Goal: Task Accomplishment & Management: Use online tool/utility

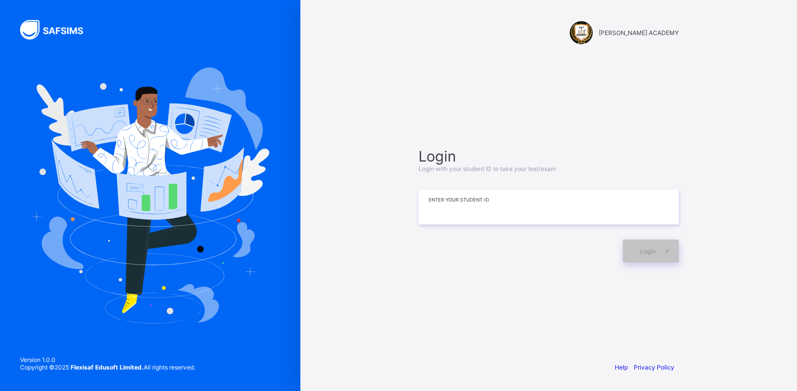
click at [452, 212] on input at bounding box center [549, 207] width 260 height 35
click at [493, 215] on input "*******" at bounding box center [549, 207] width 260 height 35
type input "*********"
click at [658, 250] on span at bounding box center [667, 251] width 23 height 23
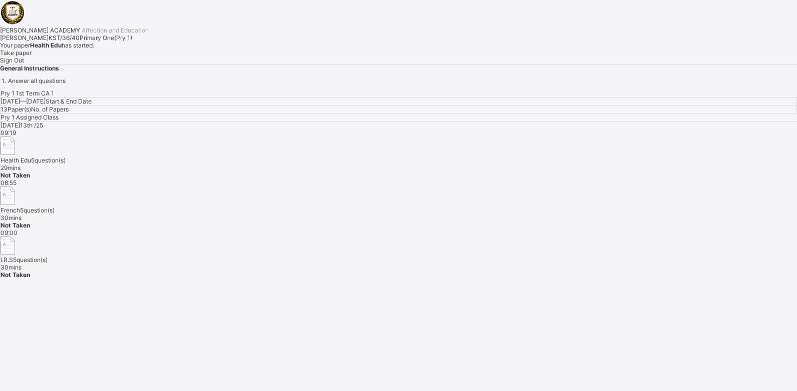
click at [119, 57] on div "Take paper" at bounding box center [398, 53] width 797 height 8
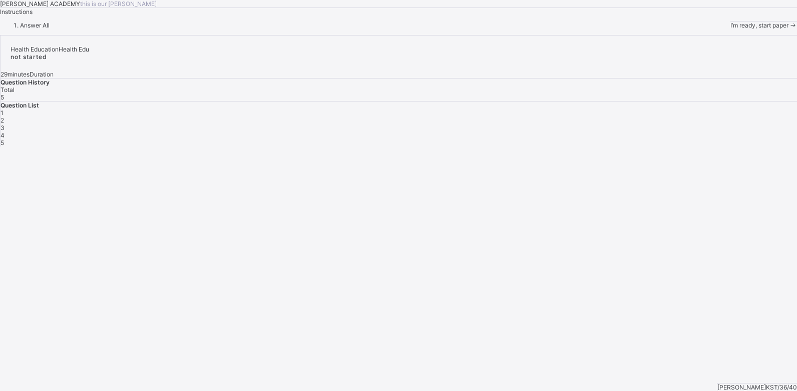
click at [119, 29] on div "[PERSON_NAME] ACADEMY this is our [PERSON_NAME] Instructions Answer All I’m rea…" at bounding box center [398, 14] width 797 height 29
click at [730, 29] on span "I’m ready, start paper" at bounding box center [759, 26] width 58 height 8
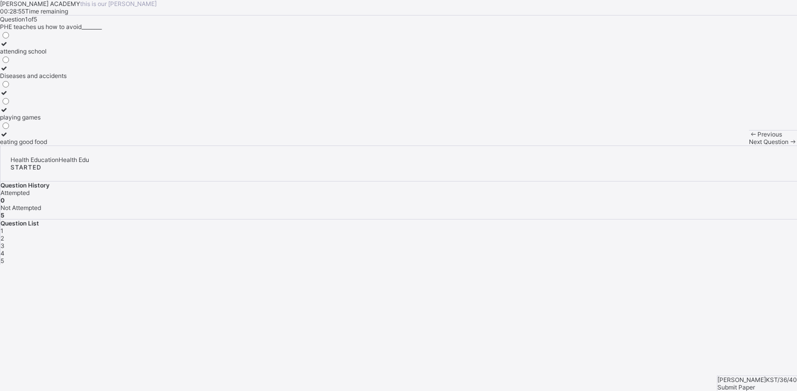
click at [67, 80] on label "Diseases and accidents" at bounding box center [33, 72] width 67 height 15
click at [749, 146] on span "Next Question" at bounding box center [769, 142] width 40 height 8
click at [82, 80] on div "Keep our body fit and healthy" at bounding box center [41, 76] width 82 height 8
click at [749, 146] on div "Next Question" at bounding box center [773, 142] width 48 height 8
click at [86, 72] on label "Physical and Health Education" at bounding box center [43, 64] width 86 height 15
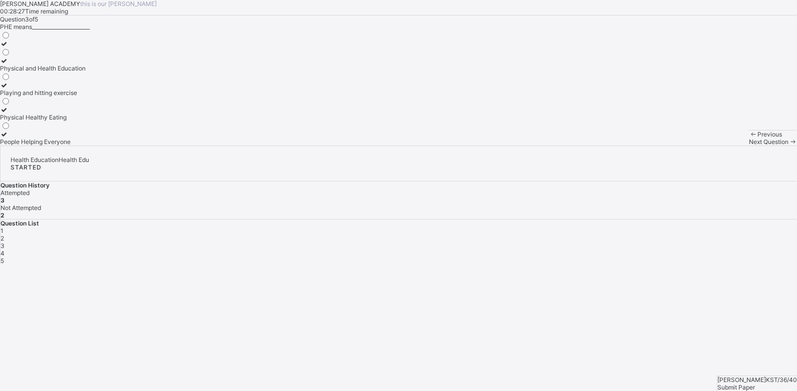
click at [749, 146] on span "Next Question" at bounding box center [769, 142] width 40 height 8
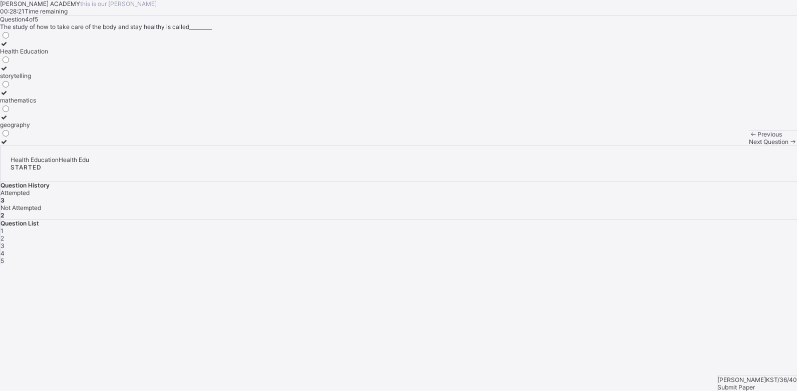
click at [48, 55] on label "Health Education" at bounding box center [24, 47] width 48 height 15
click at [749, 146] on div "Next Question" at bounding box center [773, 142] width 48 height 8
click at [50, 121] on div "Eatig junk food" at bounding box center [25, 118] width 50 height 8
click at [755, 384] on span "Submit Paper" at bounding box center [736, 388] width 38 height 8
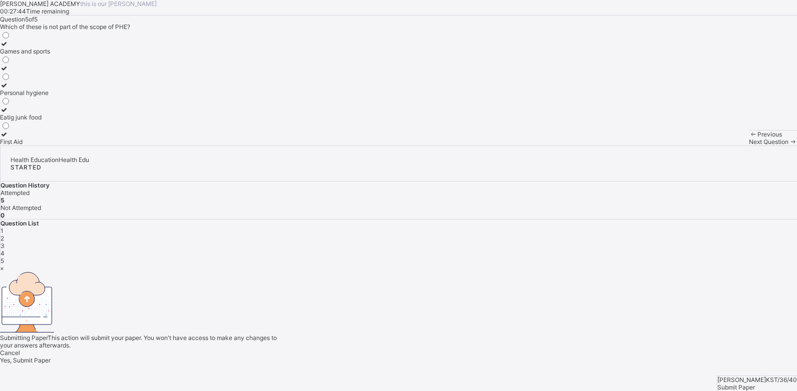
click at [766, 364] on div "× Submitting Paper This action will submit your paper. You won't have access to…" at bounding box center [398, 315] width 797 height 100
click at [51, 357] on span "Yes, Submit Paper" at bounding box center [25, 361] width 51 height 8
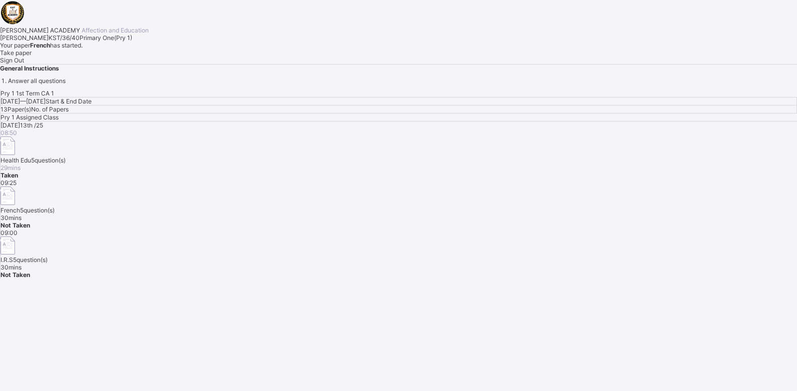
click at [116, 57] on div "Take paper" at bounding box center [398, 53] width 797 height 8
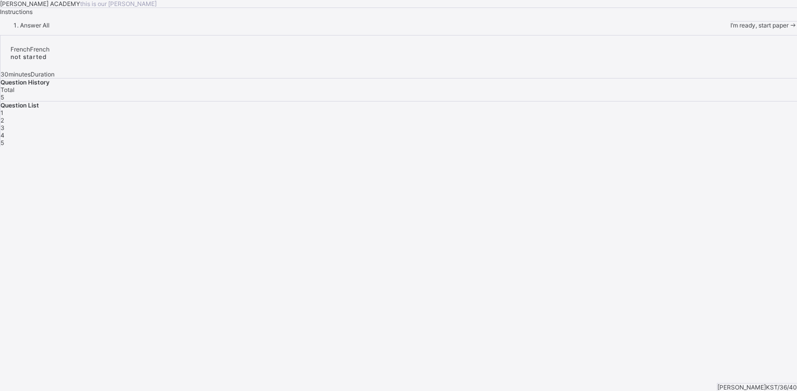
click at [788, 29] on span at bounding box center [792, 26] width 9 height 8
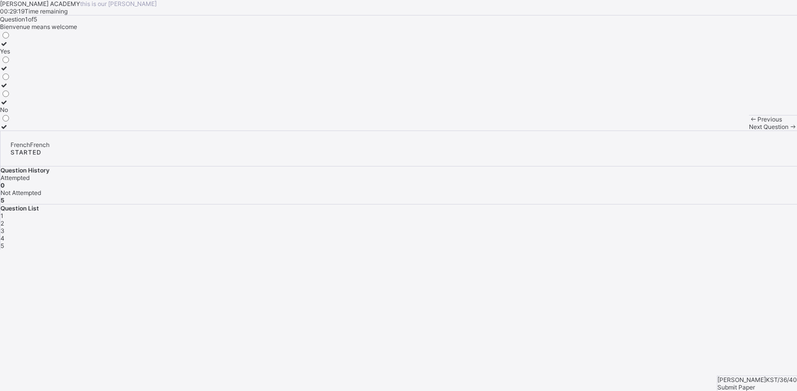
click at [11, 55] on label "Yes" at bounding box center [5, 47] width 11 height 15
click at [788, 131] on span at bounding box center [792, 127] width 9 height 8
click at [52, 114] on div "greetings in french" at bounding box center [26, 110] width 52 height 8
click at [749, 138] on span "Next Question" at bounding box center [769, 135] width 40 height 8
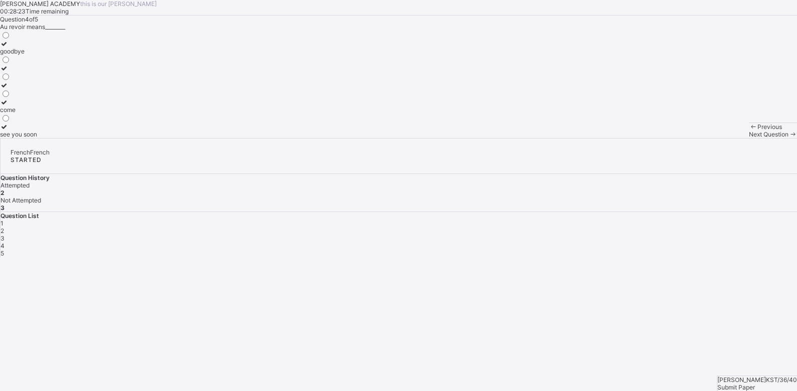
click at [37, 55] on label "goodbye" at bounding box center [18, 47] width 37 height 15
click at [788, 138] on icon at bounding box center [792, 135] width 9 height 8
click at [57, 114] on label "have a nice day" at bounding box center [28, 106] width 57 height 15
click at [5, 235] on span "3" at bounding box center [3, 239] width 4 height 8
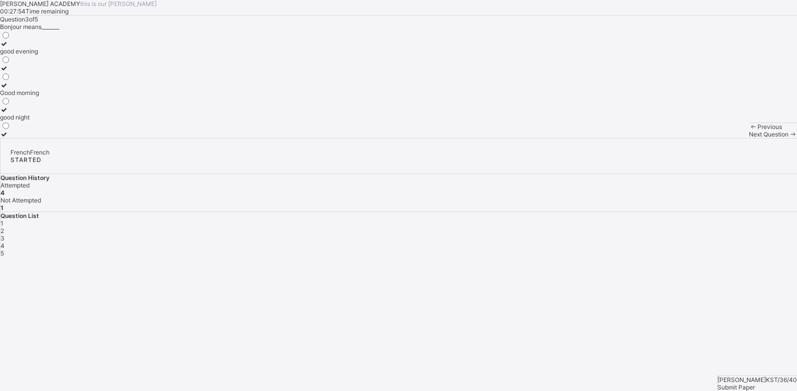
click at [39, 97] on label "Good morning" at bounding box center [19, 89] width 39 height 15
click at [749, 138] on span "Next Question" at bounding box center [769, 135] width 40 height 8
click at [741, 384] on div "Submit Paper" at bounding box center [757, 388] width 80 height 8
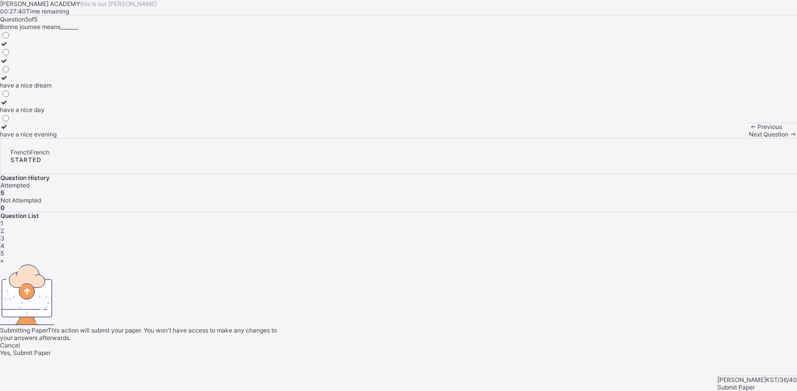
click at [51, 349] on span "Yes, Submit Paper" at bounding box center [25, 353] width 51 height 8
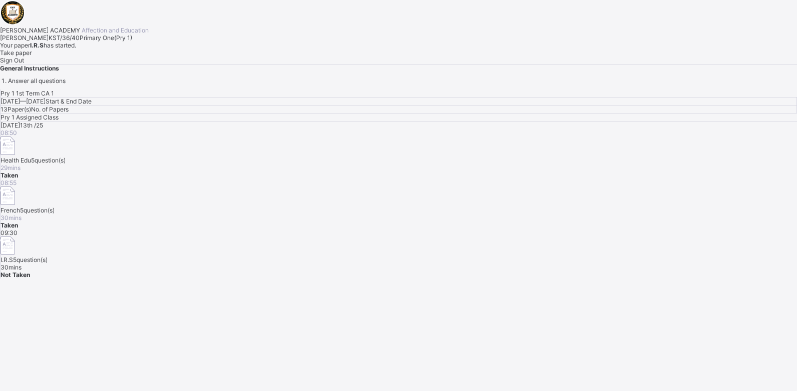
click at [175, 64] on div "Sign Out" at bounding box center [398, 61] width 797 height 8
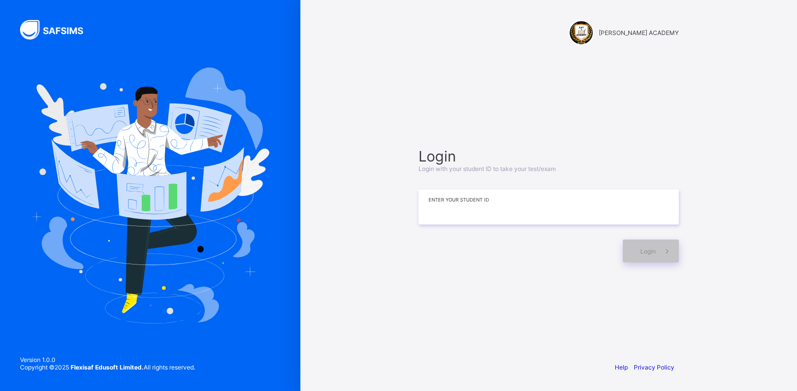
click at [447, 214] on input at bounding box center [549, 207] width 260 height 35
type input "**********"
click at [643, 250] on span "Login" at bounding box center [648, 252] width 16 height 8
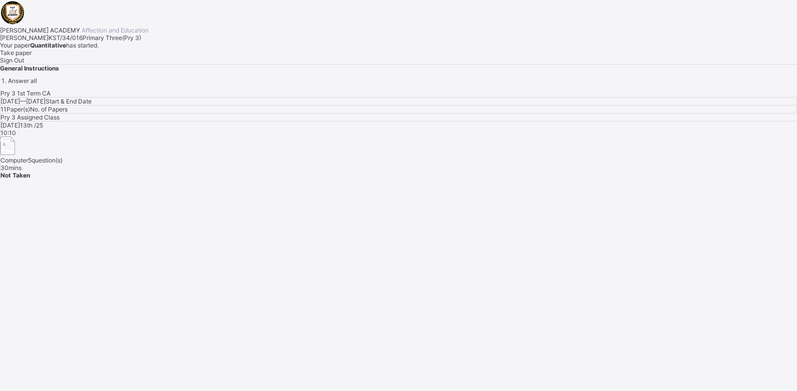
click at [32, 57] on span "Take paper" at bounding box center [16, 53] width 32 height 8
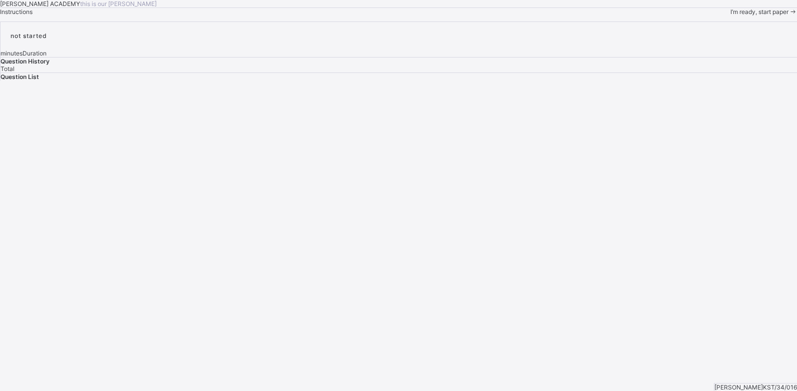
click at [730, 16] on span "I’m ready, start paper" at bounding box center [759, 12] width 58 height 8
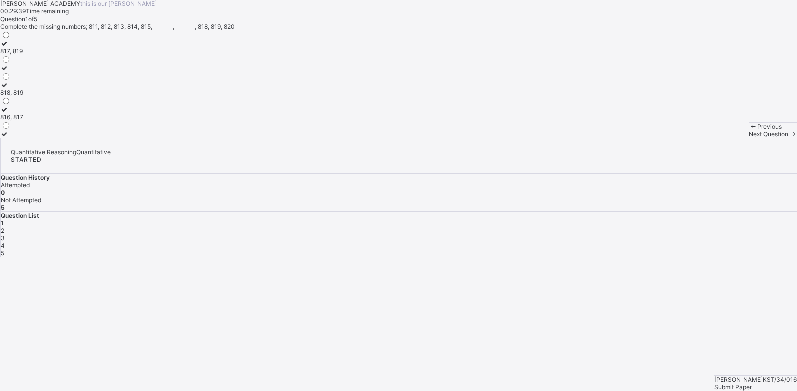
click at [23, 121] on label "816, 817" at bounding box center [11, 113] width 23 height 15
click at [749, 138] on div "Next Question" at bounding box center [773, 135] width 48 height 8
click at [26, 80] on div "702, 703" at bounding box center [13, 76] width 26 height 8
click at [749, 138] on div "Next Question" at bounding box center [773, 135] width 48 height 8
click at [25, 138] on label "507, 508" at bounding box center [12, 130] width 25 height 15
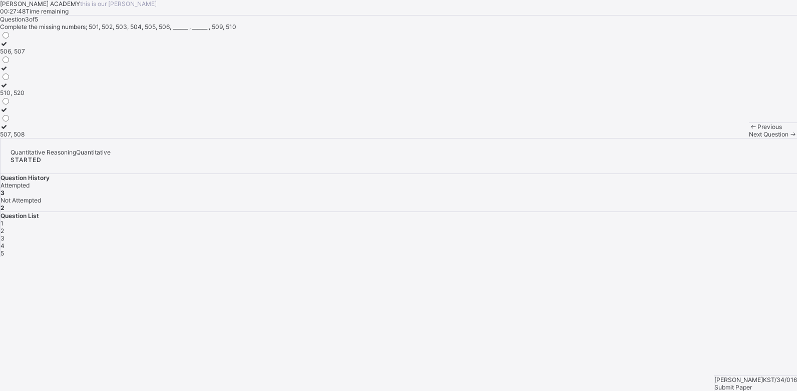
click at [749, 138] on span "Next Question" at bounding box center [769, 135] width 40 height 8
click at [25, 121] on label "905, 909" at bounding box center [12, 113] width 25 height 15
click at [749, 138] on span "Next Question" at bounding box center [769, 135] width 40 height 8
click at [26, 97] on div "604, 607" at bounding box center [13, 93] width 26 height 8
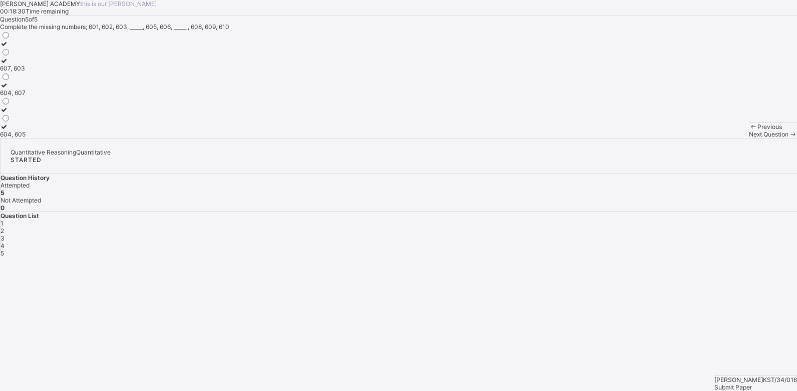
click at [26, 97] on div "604, 607" at bounding box center [13, 93] width 26 height 8
click at [752, 384] on span "Submit Paper" at bounding box center [733, 388] width 38 height 8
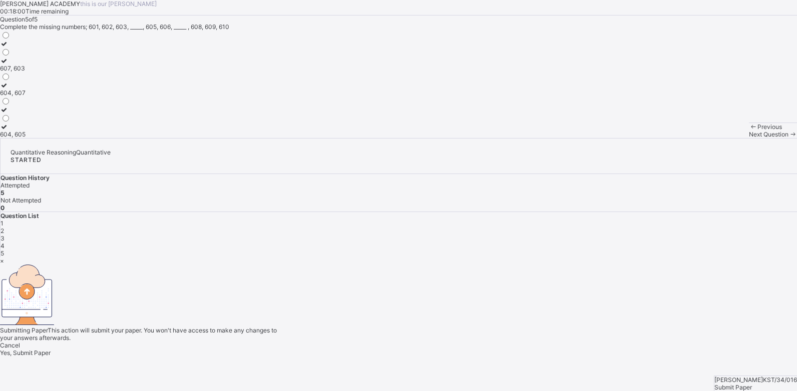
click at [434, 349] on div "Yes, Submit Paper" at bounding box center [398, 353] width 797 height 8
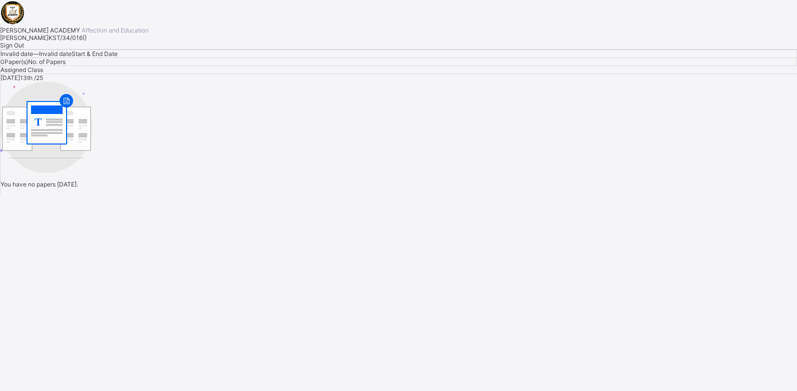
click at [107, 49] on div "Sign Out" at bounding box center [398, 46] width 797 height 8
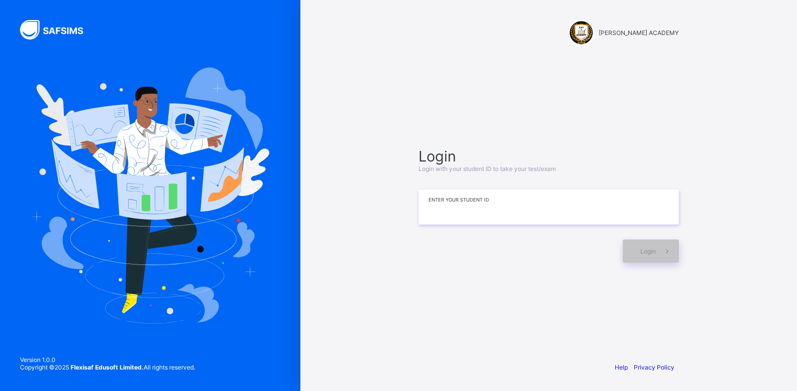
click at [478, 218] on input at bounding box center [549, 207] width 260 height 35
type input "**********"
click at [662, 244] on span at bounding box center [667, 251] width 23 height 23
click at [655, 253] on span "Login" at bounding box center [648, 252] width 16 height 8
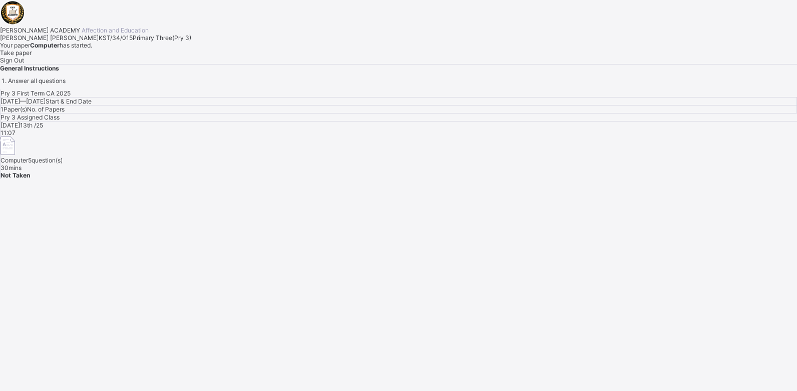
click at [32, 57] on span "Take paper" at bounding box center [16, 53] width 32 height 8
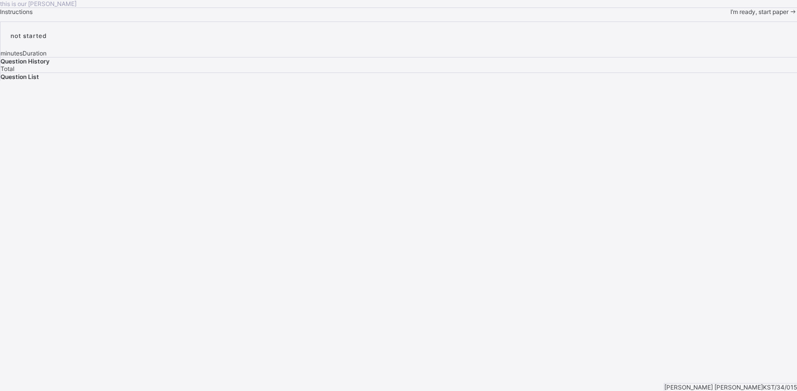
click at [730, 16] on span "I’m ready, start paper" at bounding box center [759, 12] width 58 height 8
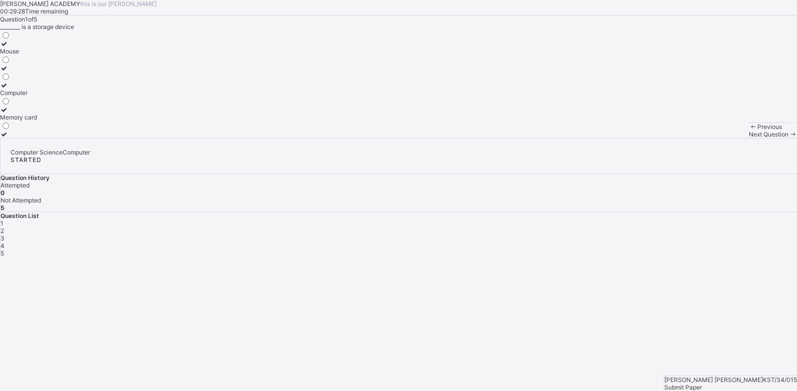
click at [37, 55] on label "Mouse" at bounding box center [18, 47] width 37 height 15
click at [749, 138] on span "Next Question" at bounding box center [769, 135] width 40 height 8
click at [28, 114] on div "Computer" at bounding box center [14, 110] width 28 height 8
click at [28, 114] on label "Computer" at bounding box center [14, 106] width 28 height 15
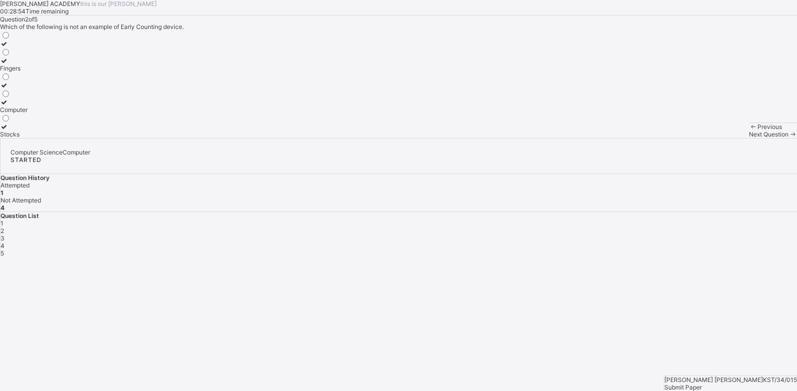
click at [749, 138] on div "Next Question" at bounding box center [773, 135] width 48 height 8
click at [27, 55] on label "Keyboard" at bounding box center [13, 47] width 27 height 15
click at [749, 138] on span "Next Question" at bounding box center [769, 135] width 40 height 8
click at [43, 97] on div "Storage device" at bounding box center [21, 93] width 43 height 8
click at [749, 138] on div "Next Question" at bounding box center [773, 135] width 48 height 8
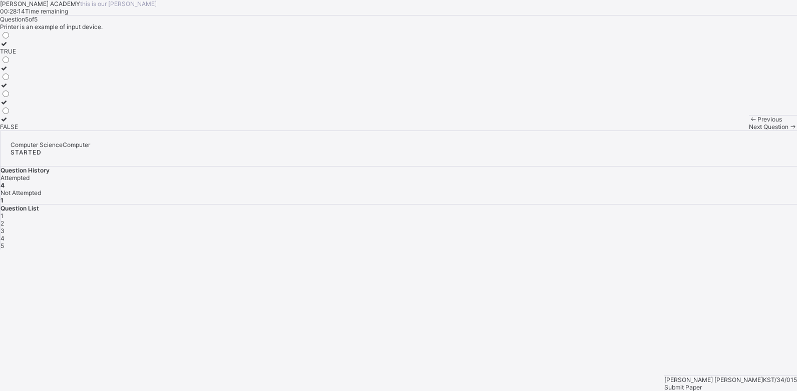
click at [18, 55] on div "TRUE" at bounding box center [9, 52] width 18 height 8
click at [763, 384] on div "Submit Paper" at bounding box center [730, 388] width 133 height 8
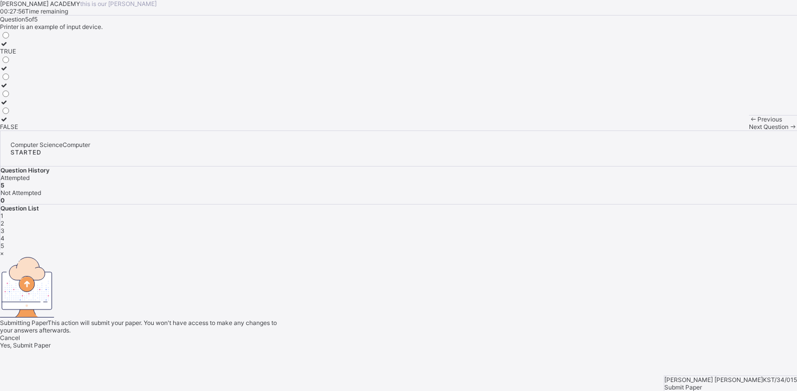
click at [51, 342] on span "Yes, Submit Paper" at bounding box center [25, 346] width 51 height 8
click at [422, 342] on div "Yes, Submit Paper" at bounding box center [398, 346] width 797 height 8
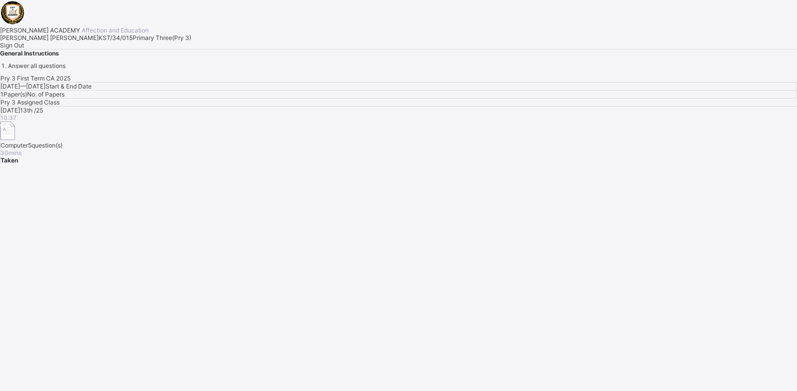
click at [417, 164] on div "Pry 3 First Term CA 2025 [DATE] — [GEOGRAPHIC_DATA][DATE] Start & End Date 1 Pa…" at bounding box center [398, 120] width 797 height 90
click at [0, 42] on span at bounding box center [0, 42] width 0 height 0
click at [24, 49] on span "Sign Out" at bounding box center [12, 46] width 24 height 8
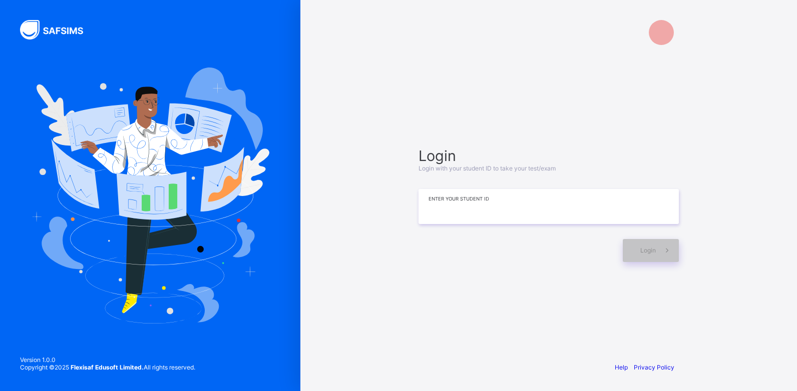
click at [433, 218] on input at bounding box center [549, 206] width 260 height 35
type input "**********"
click at [655, 256] on div "Login" at bounding box center [651, 250] width 56 height 23
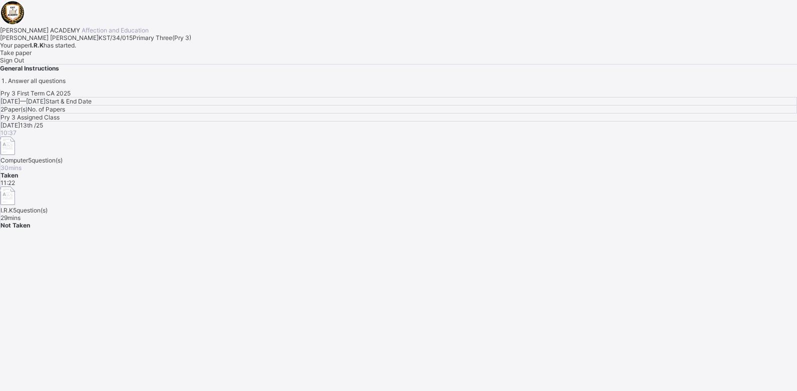
click at [32, 57] on span "Take paper" at bounding box center [16, 53] width 32 height 8
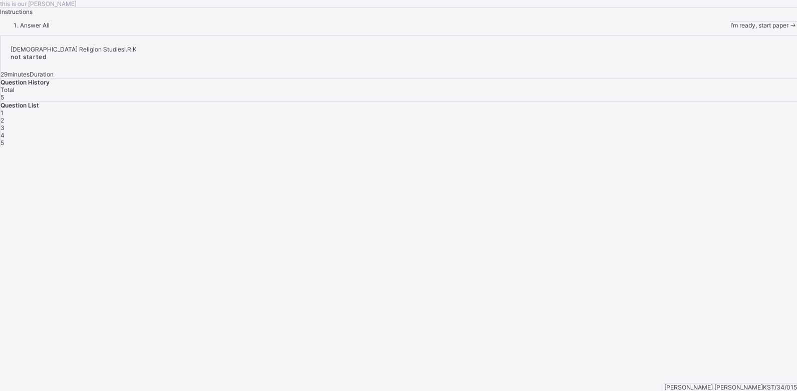
click at [730, 29] on div "I’m ready, start paper" at bounding box center [763, 26] width 67 height 8
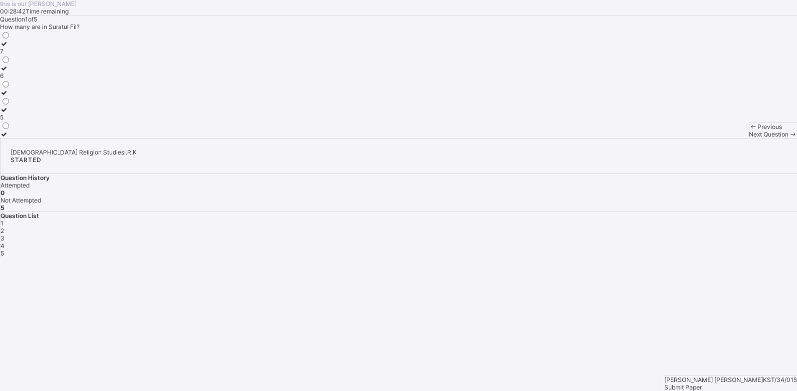
click at [11, 121] on div "5" at bounding box center [5, 118] width 11 height 8
click at [749, 138] on span "Next Question" at bounding box center [769, 135] width 40 height 8
click at [22, 55] on div "Israfil" at bounding box center [11, 52] width 22 height 8
click at [788, 138] on icon at bounding box center [792, 135] width 9 height 8
click at [11, 55] on label "10" at bounding box center [5, 47] width 11 height 15
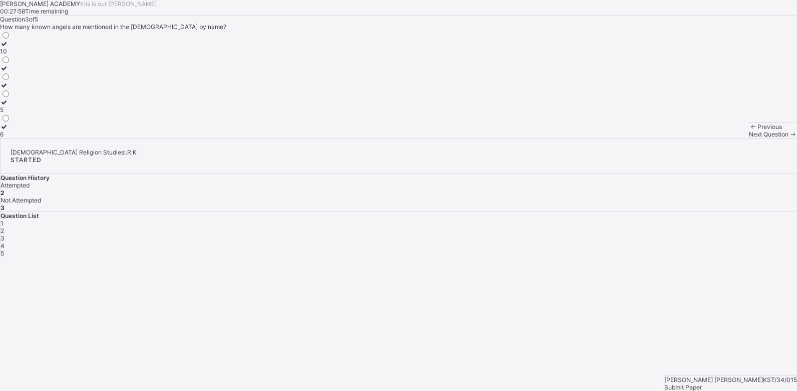
click at [749, 138] on div "Next Question" at bounding box center [773, 135] width 48 height 8
click at [5, 235] on span "3" at bounding box center [3, 239] width 4 height 8
click at [11, 55] on div "10" at bounding box center [5, 52] width 11 height 8
click at [749, 138] on div "Next Question" at bounding box center [773, 135] width 48 height 8
click at [105, 55] on label "believing in their existence and duties" at bounding box center [52, 47] width 105 height 15
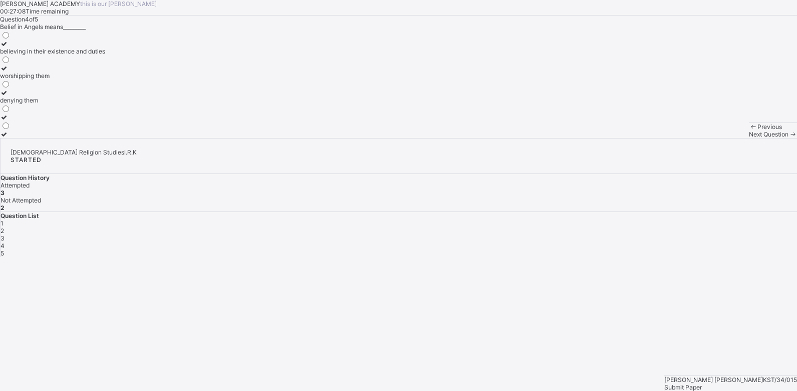
click at [749, 138] on div "Next Question" at bounding box center [773, 135] width 48 height 8
click at [49, 138] on div "[PERSON_NAME]" at bounding box center [24, 135] width 49 height 8
click at [719, 250] on div "5" at bounding box center [399, 254] width 797 height 8
click at [702, 384] on span "Submit Paper" at bounding box center [683, 388] width 38 height 8
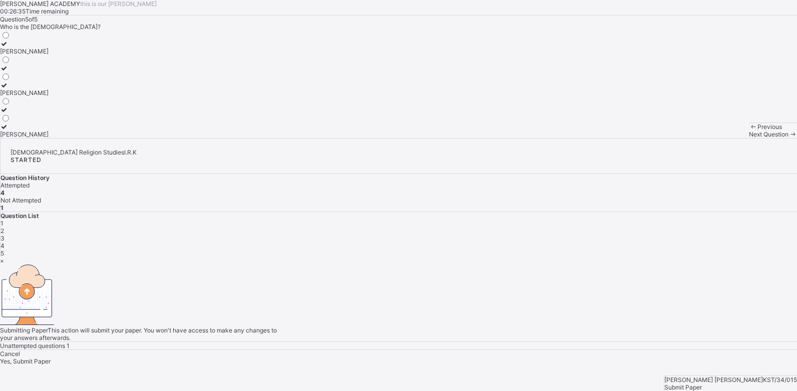
click at [51, 358] on span "Yes, Submit Paper" at bounding box center [25, 362] width 51 height 8
click at [413, 349] on div "Yes, Submit Paper" at bounding box center [398, 353] width 797 height 8
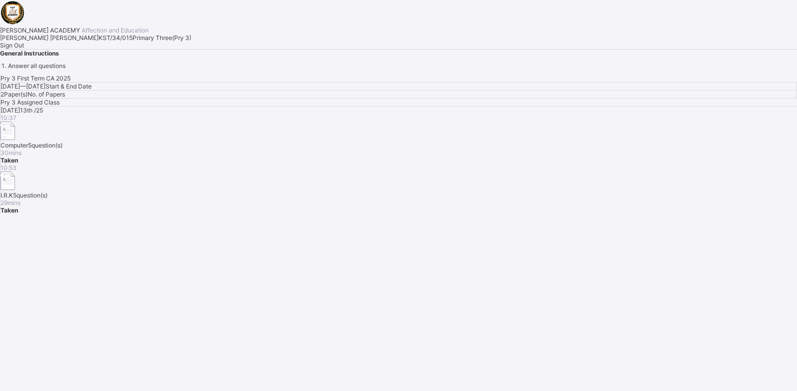
click at [24, 49] on span "Sign Out" at bounding box center [12, 46] width 24 height 8
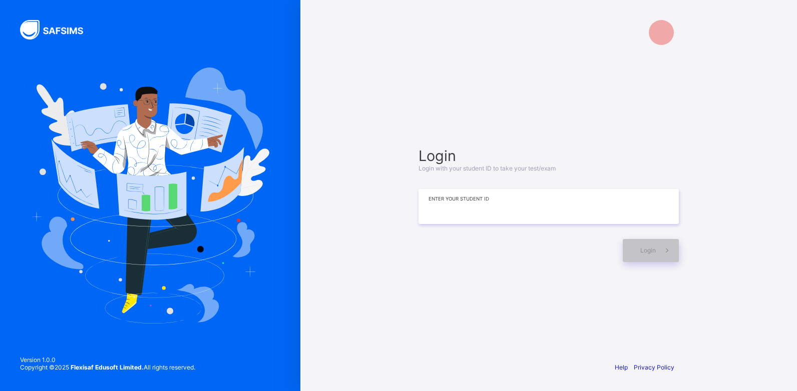
click at [467, 192] on input at bounding box center [549, 206] width 260 height 35
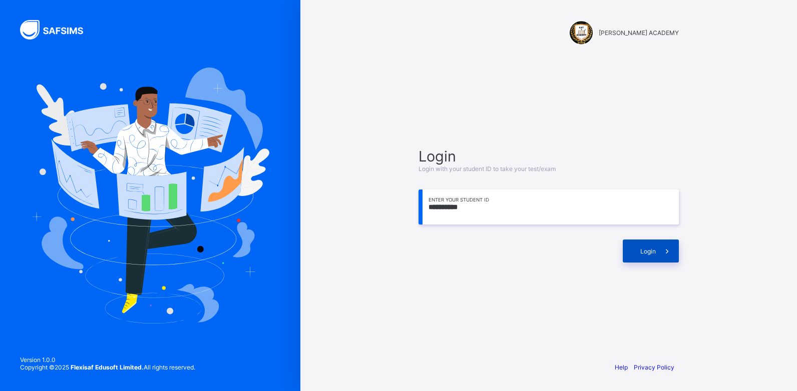
type input "**********"
click at [626, 245] on div "Login" at bounding box center [651, 251] width 56 height 23
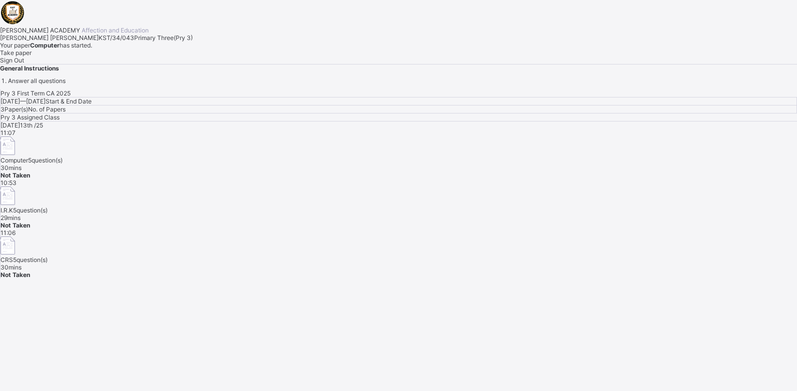
click at [32, 57] on span "Take paper" at bounding box center [16, 53] width 32 height 8
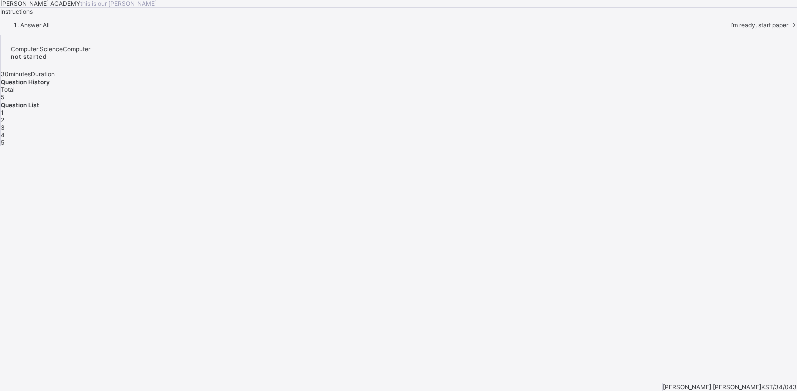
click at [730, 29] on span "I’m ready, start paper" at bounding box center [759, 26] width 58 height 8
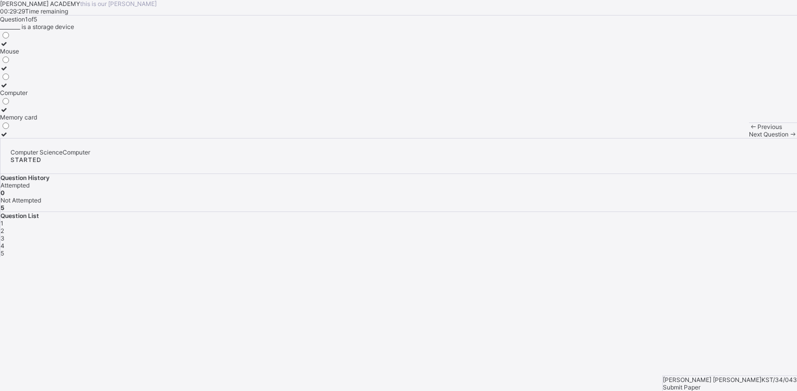
click at [37, 121] on label "Memory card" at bounding box center [18, 113] width 37 height 15
drag, startPoint x: 94, startPoint y: 229, endPoint x: 56, endPoint y: 205, distance: 45.0
click at [9, 89] on icon at bounding box center [4, 86] width 9 height 8
click at [749, 138] on span "Next Question" at bounding box center [769, 135] width 40 height 8
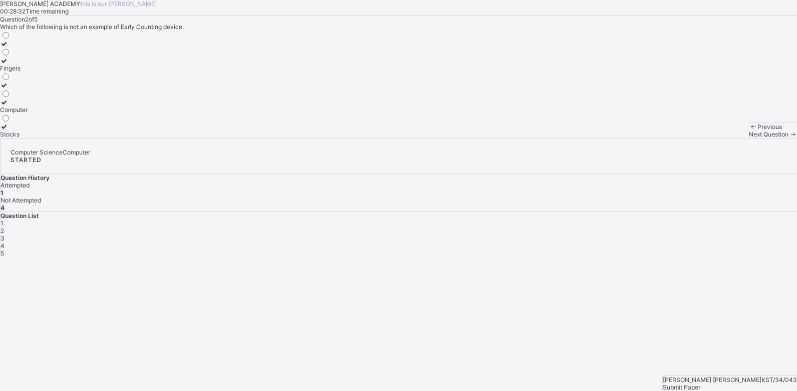
click at [9, 65] on icon at bounding box center [4, 61] width 9 height 8
drag, startPoint x: 58, startPoint y: 180, endPoint x: 351, endPoint y: 298, distance: 315.8
click at [351, 138] on div "Question 2 of 5 Which of the following is not an example of Early Counting devi…" at bounding box center [398, 77] width 797 height 123
click at [749, 138] on span "Next Question" at bounding box center [769, 135] width 40 height 8
click at [9, 106] on icon at bounding box center [4, 103] width 9 height 8
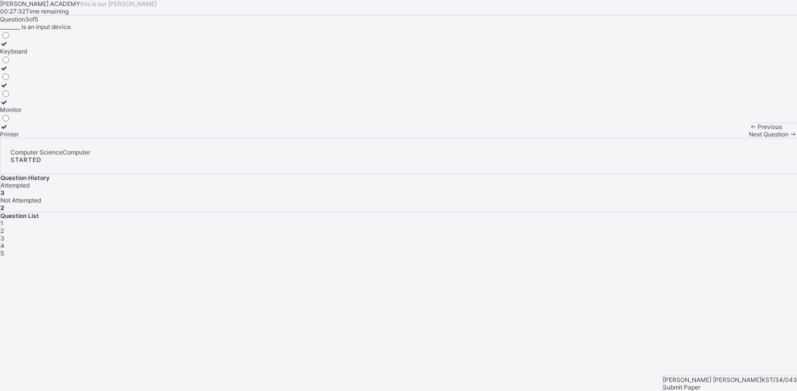
click at [749, 138] on span "Next Question" at bounding box center [769, 135] width 40 height 8
click at [9, 114] on icon at bounding box center [4, 110] width 9 height 8
click at [749, 138] on span "Next Question" at bounding box center [769, 135] width 40 height 8
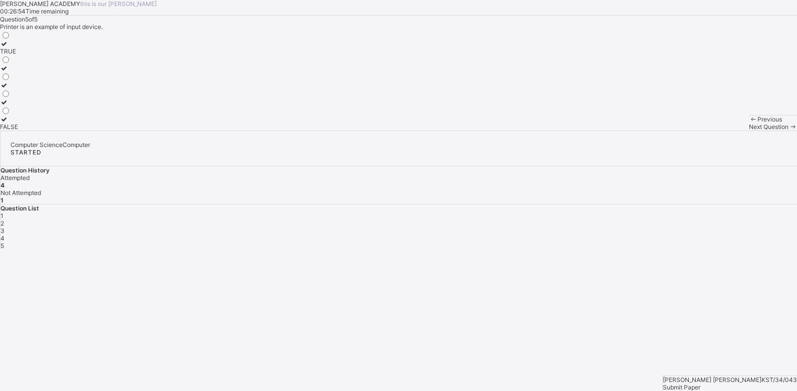
click at [9, 48] on icon at bounding box center [4, 44] width 9 height 8
click at [700, 384] on span "Submit Paper" at bounding box center [682, 388] width 38 height 8
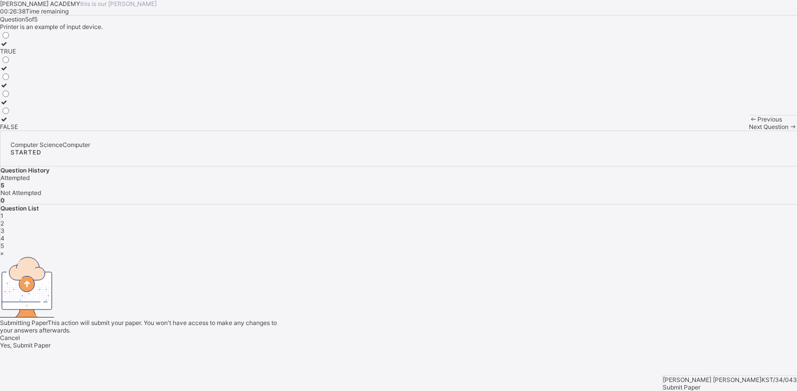
click at [51, 342] on span "Yes, Submit Paper" at bounding box center [25, 346] width 51 height 8
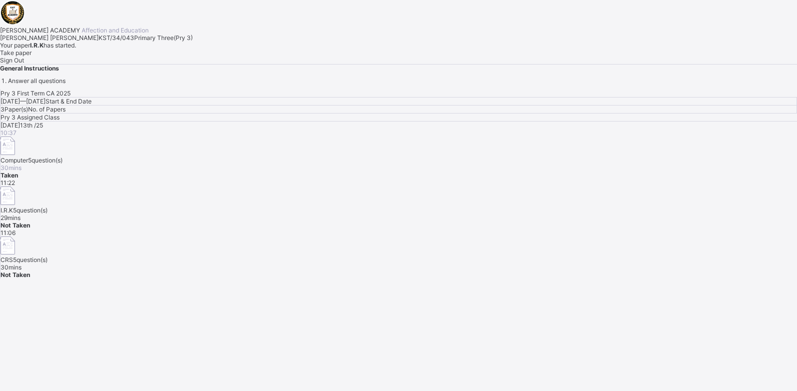
click at [127, 57] on div "Take paper" at bounding box center [398, 53] width 797 height 8
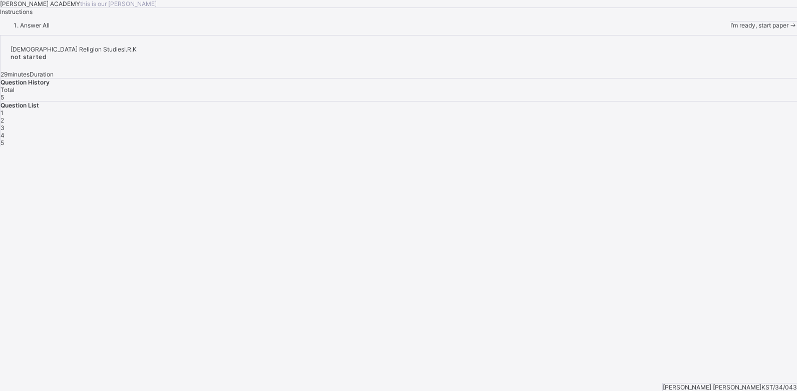
click at [730, 29] on span "I’m ready, start paper" at bounding box center [759, 26] width 58 height 8
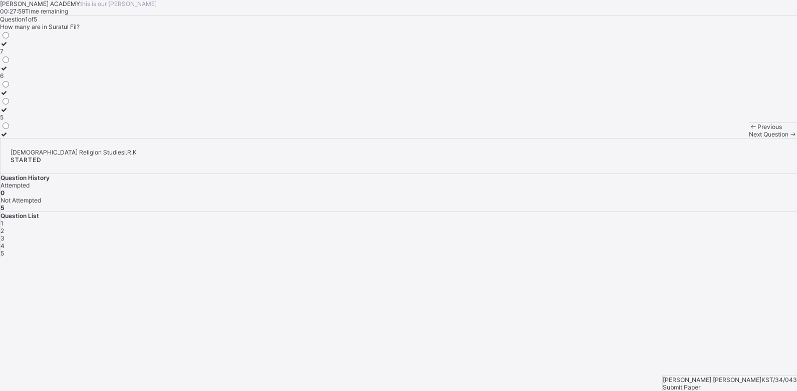
click at [9, 114] on icon at bounding box center [4, 110] width 9 height 8
